Goal: Book appointment/travel/reservation

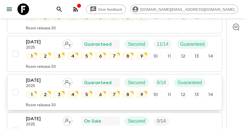
scroll to position [581, 0]
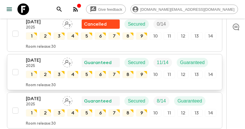
click at [37, 57] on p "[DATE]" at bounding box center [42, 60] width 32 height 7
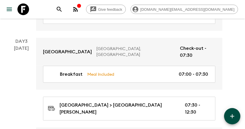
scroll to position [238, 0]
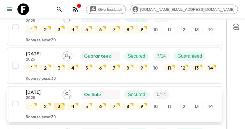
scroll to position [708, 0]
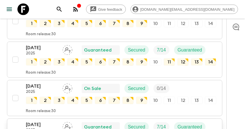
click at [36, 121] on p "[DATE]" at bounding box center [42, 124] width 32 height 7
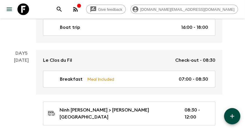
scroll to position [639, 0]
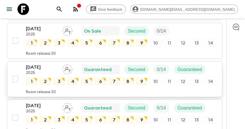
scroll to position [937, 0]
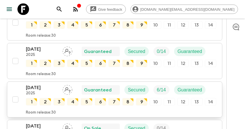
click at [30, 84] on p "[DATE]" at bounding box center [42, 87] width 32 height 7
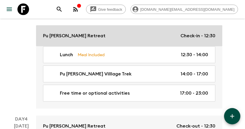
scroll to position [301, 0]
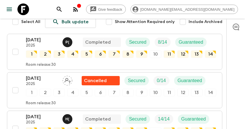
scroll to position [301, 0]
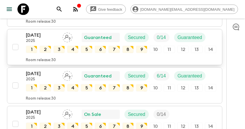
scroll to position [997, 0]
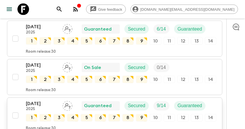
click at [28, 100] on p "[DATE]" at bounding box center [42, 103] width 32 height 7
